Goal: Find specific page/section: Find specific page/section

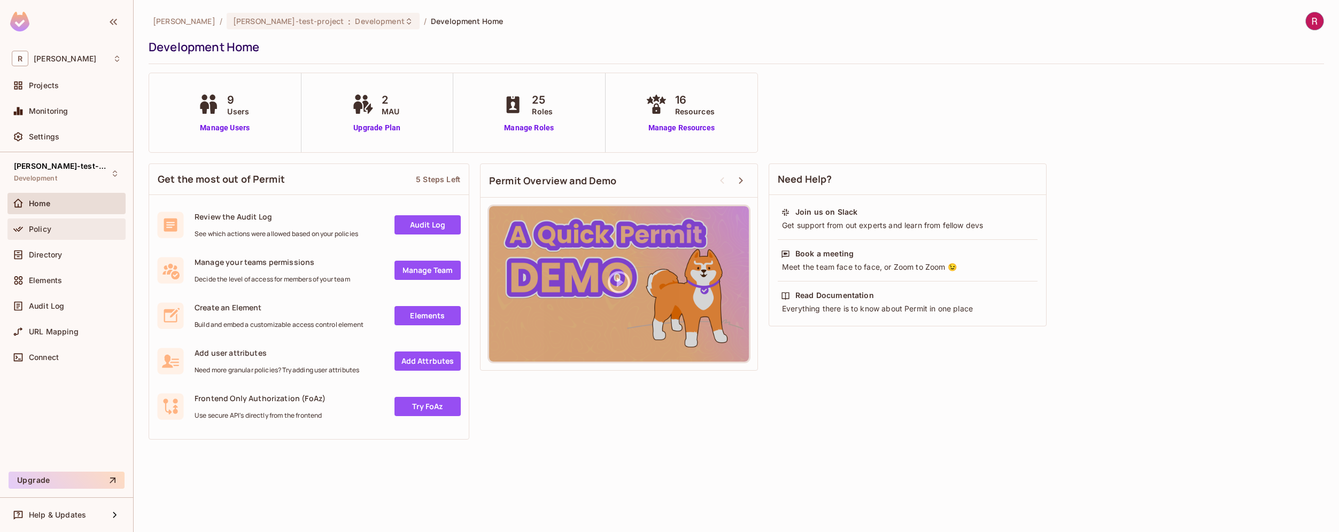
click at [59, 233] on div "Policy" at bounding box center [75, 229] width 92 height 9
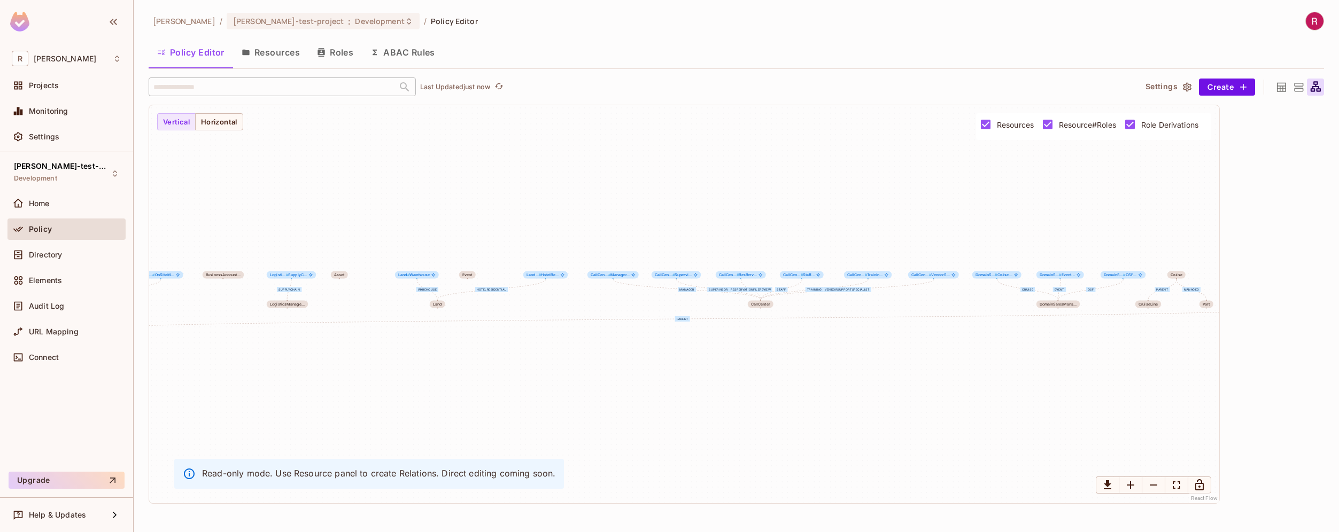
click at [267, 57] on button "Resources" at bounding box center [270, 52] width 75 height 27
